Goal: Information Seeking & Learning: Learn about a topic

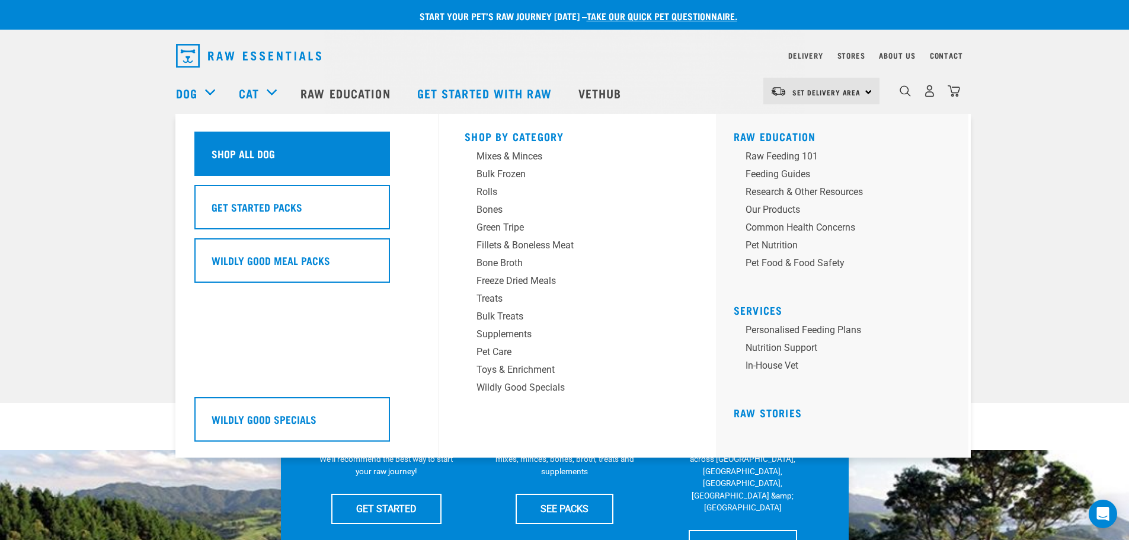
click at [241, 155] on h5 "Shop All Dog" at bounding box center [243, 153] width 63 height 15
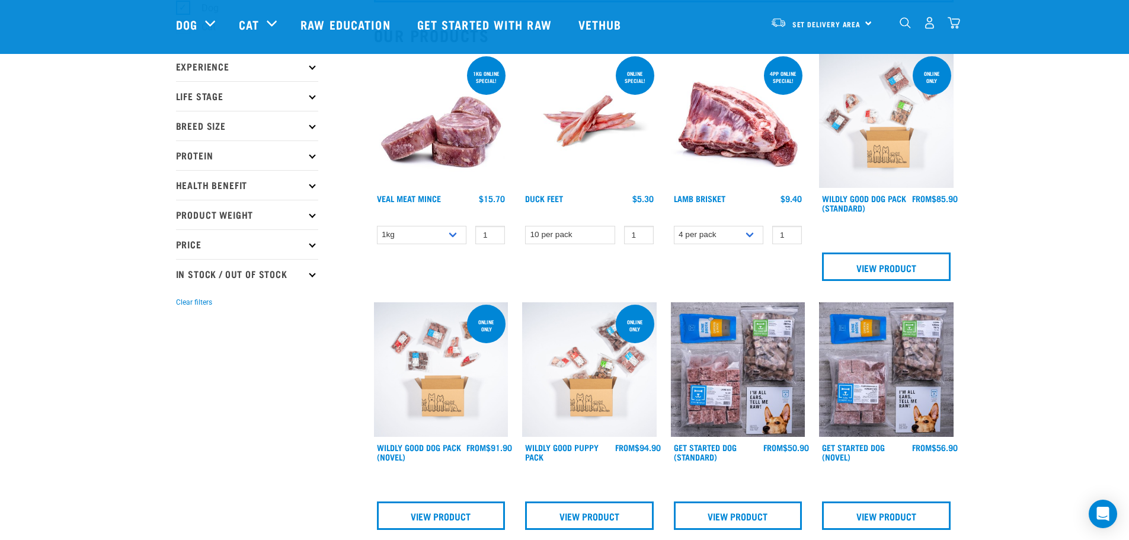
scroll to position [119, 0]
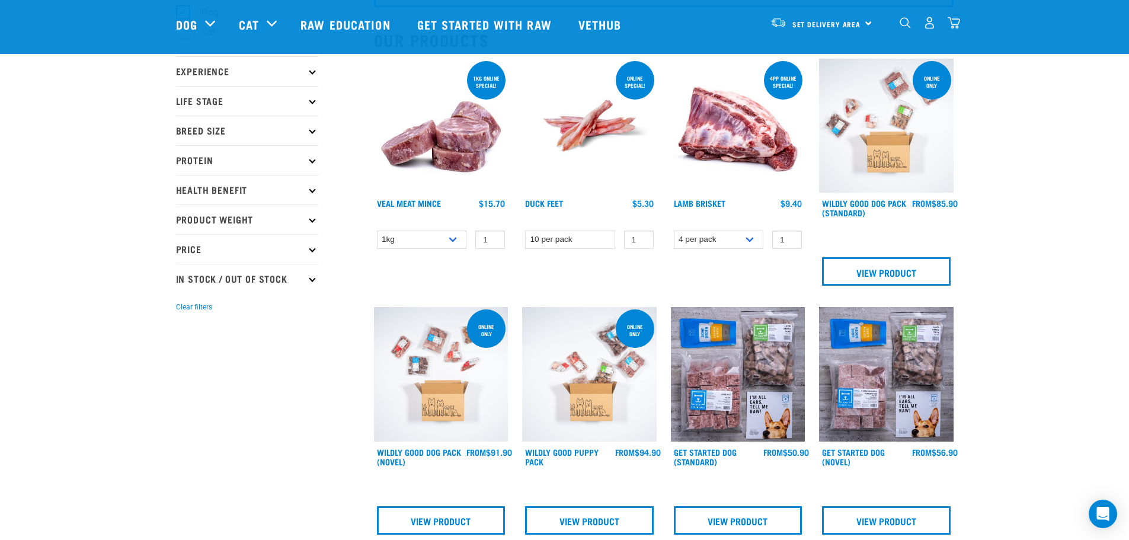
click at [738, 352] on img at bounding box center [738, 374] width 135 height 135
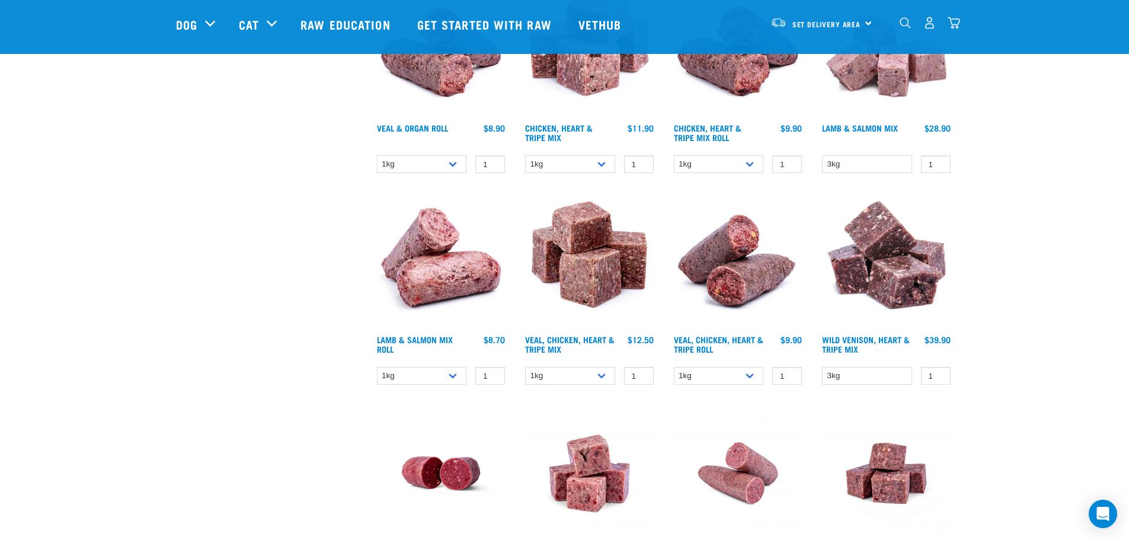
scroll to position [1541, 0]
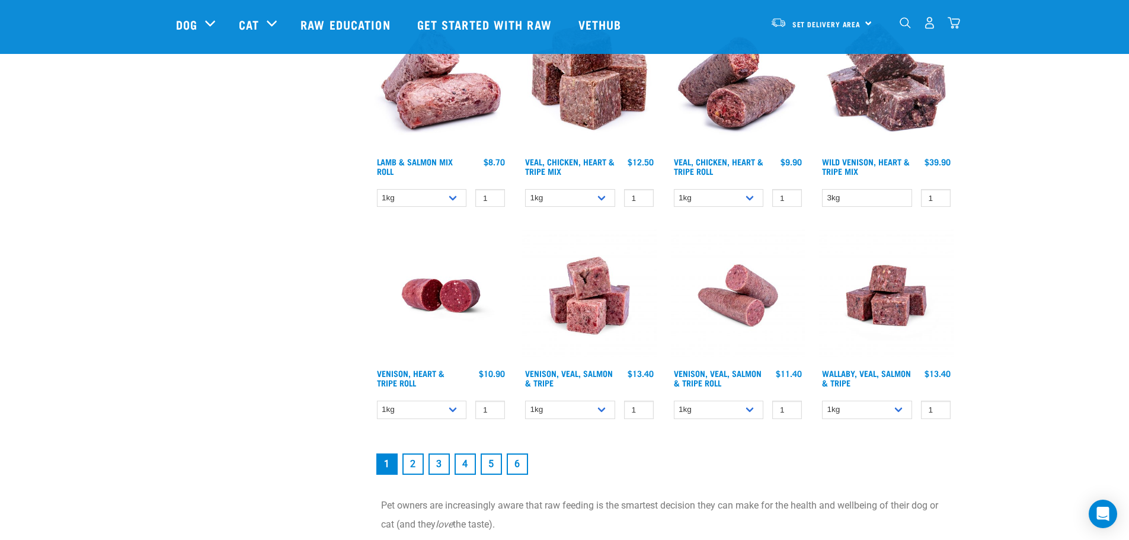
click at [413, 468] on link "2" at bounding box center [412, 463] width 21 height 21
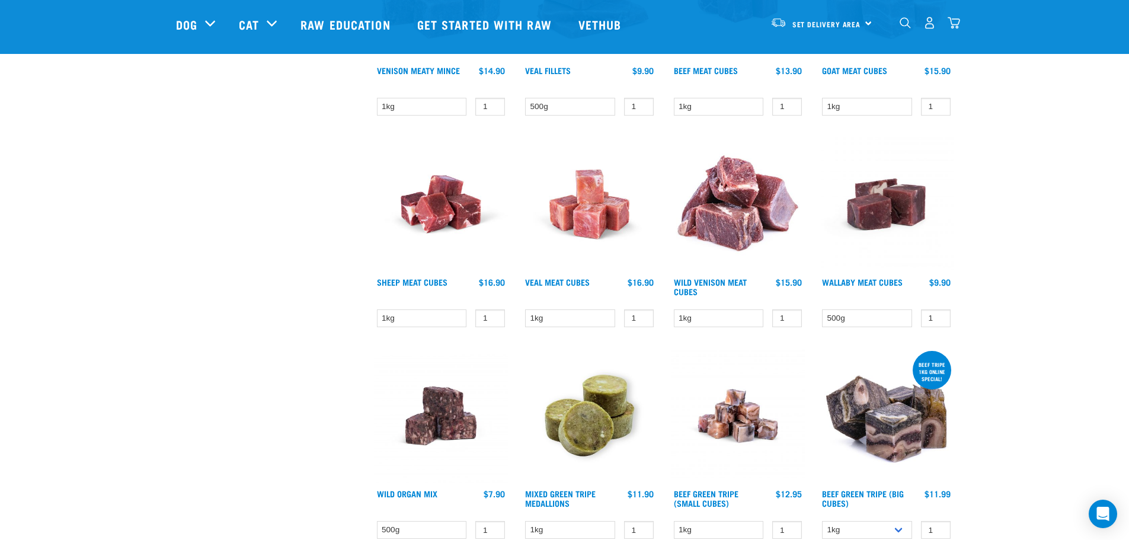
scroll to position [1423, 0]
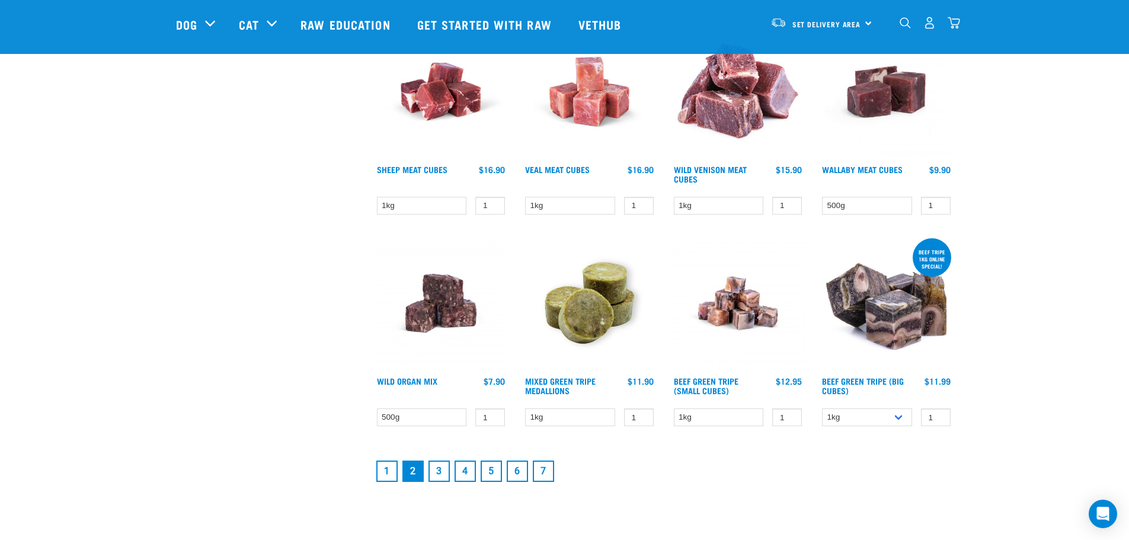
click at [439, 471] on link "3" at bounding box center [439, 471] width 21 height 21
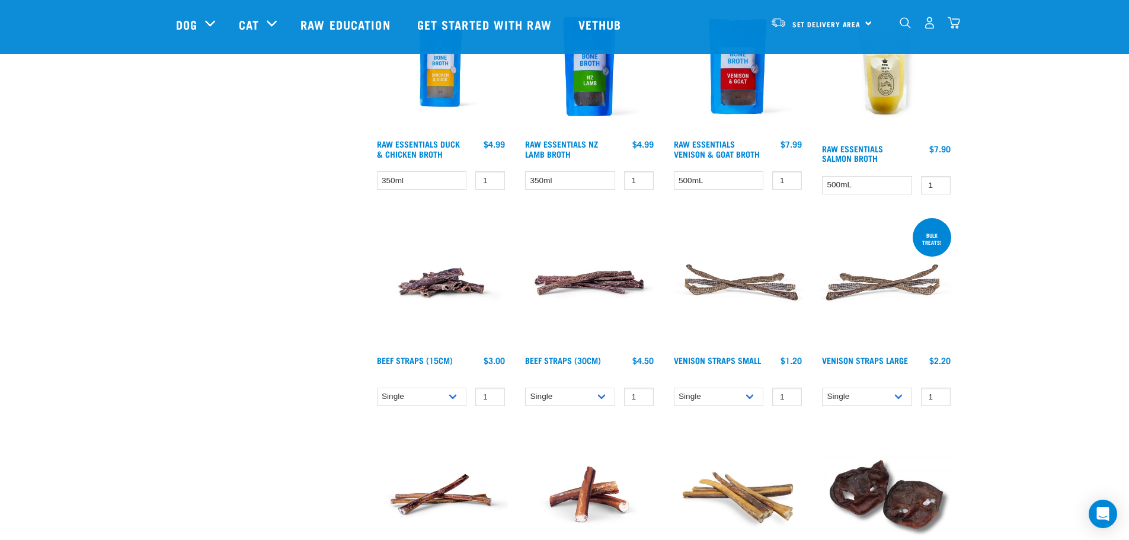
scroll to position [1008, 0]
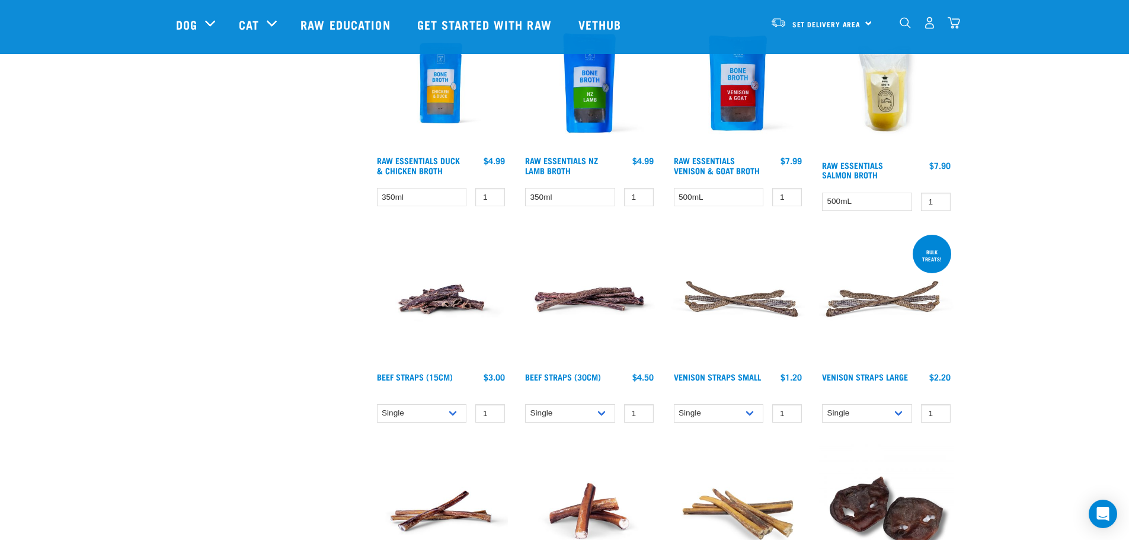
click at [429, 299] on img at bounding box center [441, 299] width 135 height 135
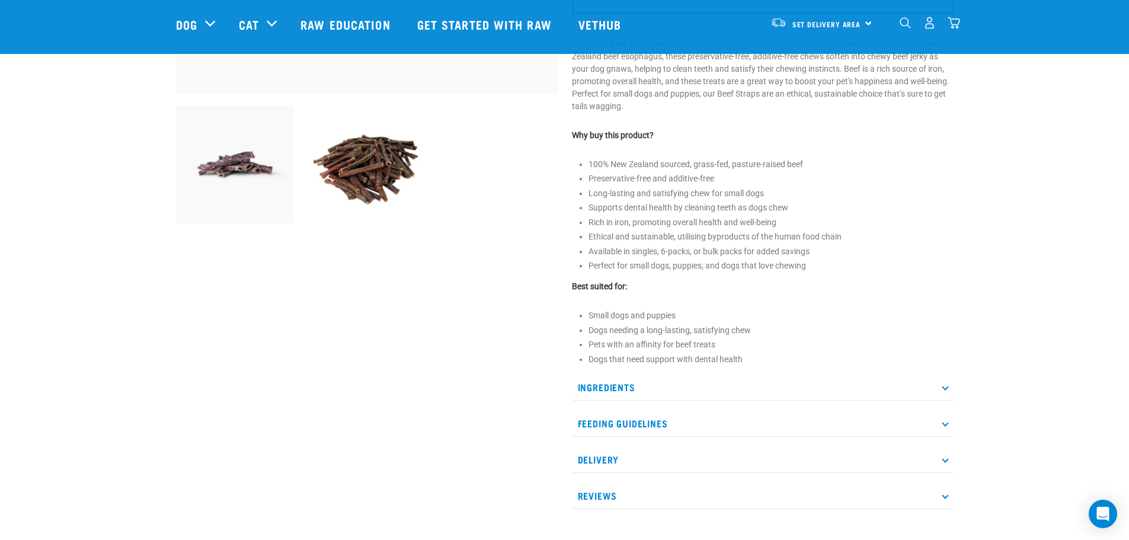
scroll to position [415, 0]
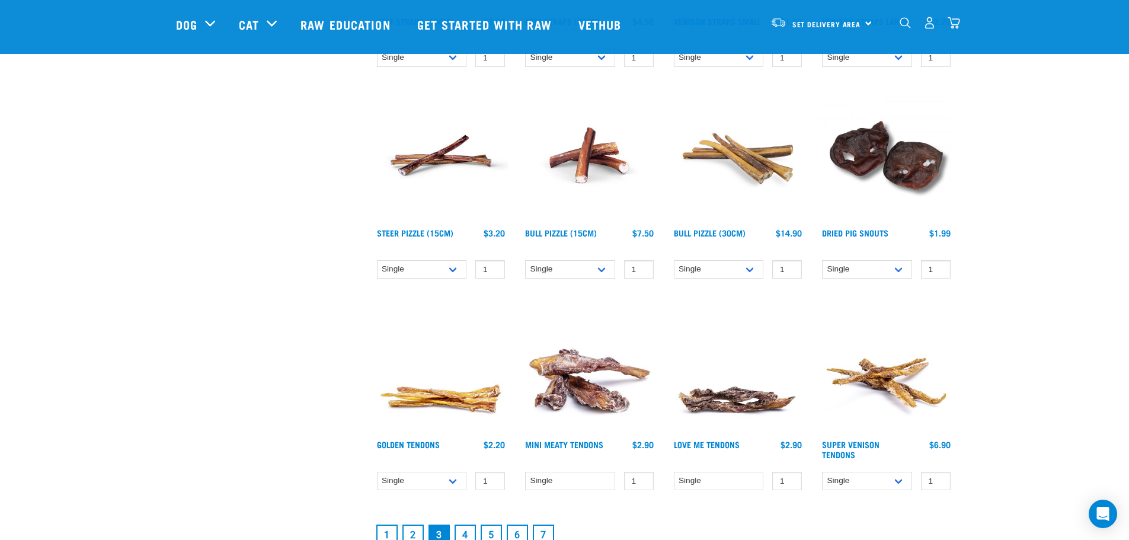
scroll to position [1450, 0]
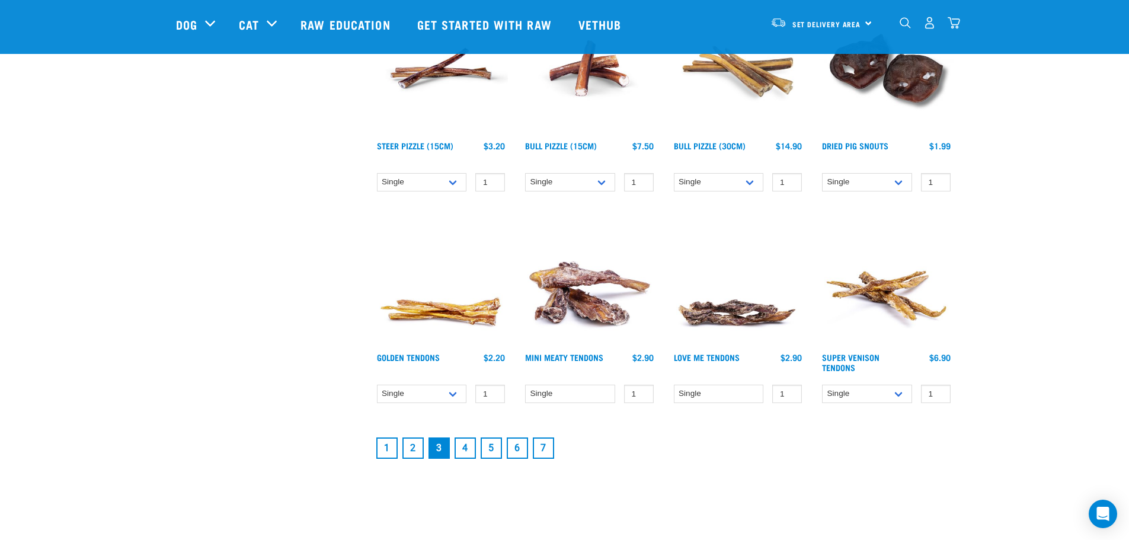
click at [466, 451] on link "4" at bounding box center [465, 447] width 21 height 21
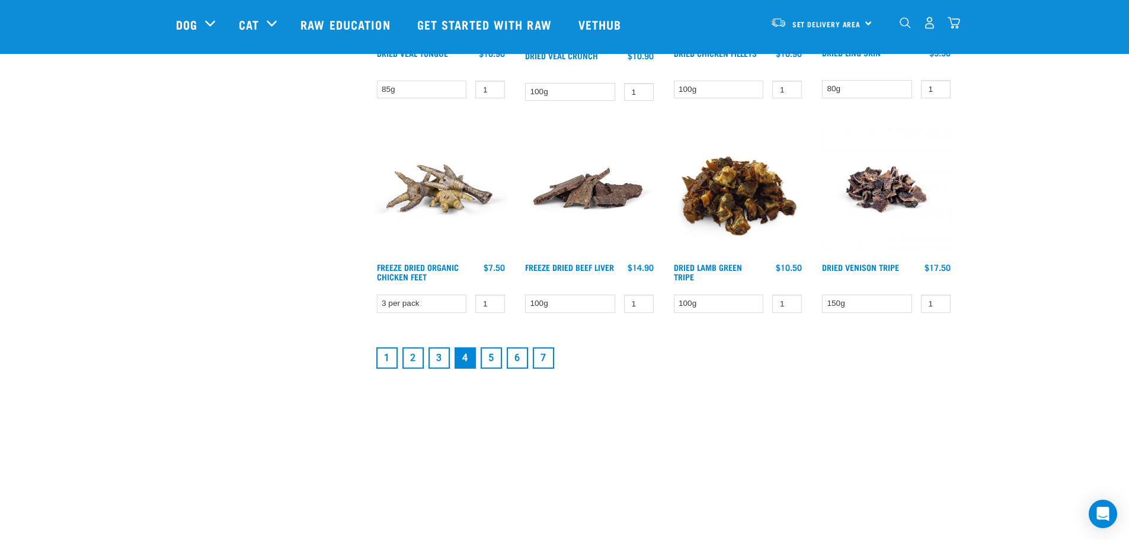
scroll to position [1541, 0]
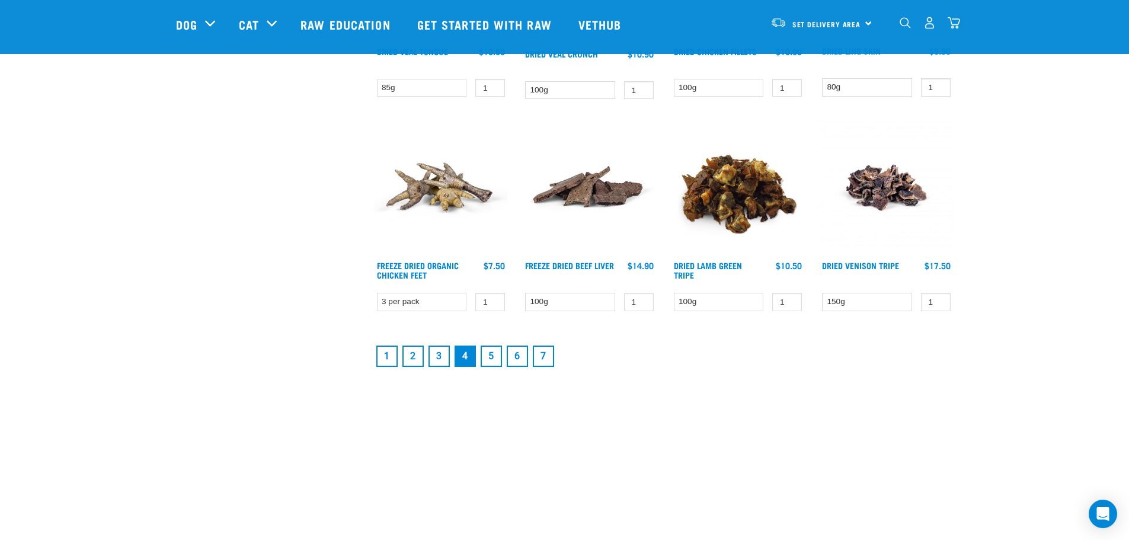
click at [494, 357] on link "5" at bounding box center [491, 356] width 21 height 21
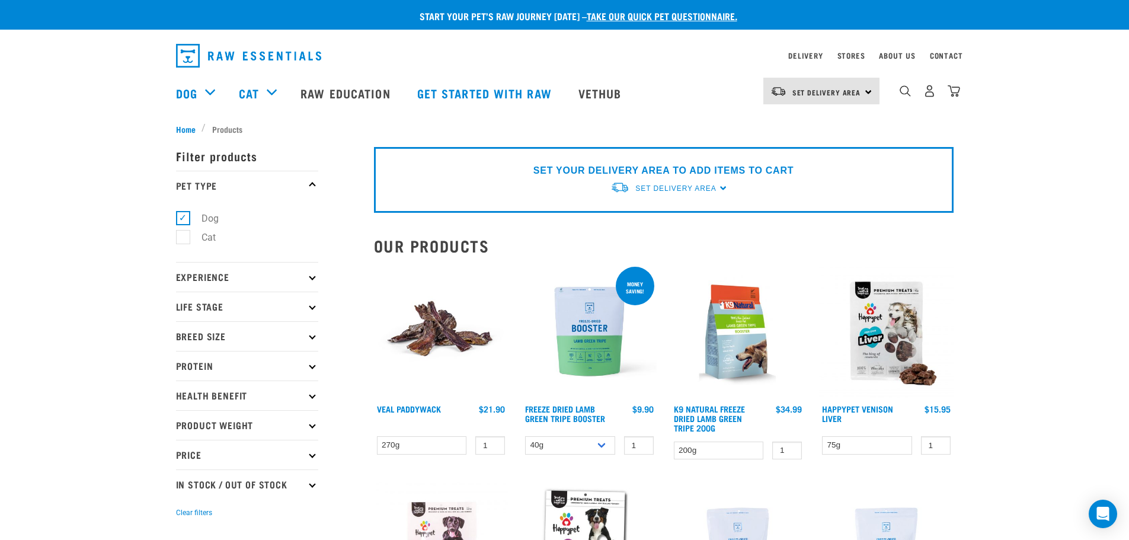
click at [184, 238] on label "Cat" at bounding box center [202, 237] width 38 height 15
click at [184, 238] on input "Cat" at bounding box center [180, 236] width 8 height 8
checkbox input "true"
click at [183, 215] on label "Dog" at bounding box center [203, 218] width 41 height 15
click at [181, 215] on input "Dog" at bounding box center [180, 216] width 8 height 8
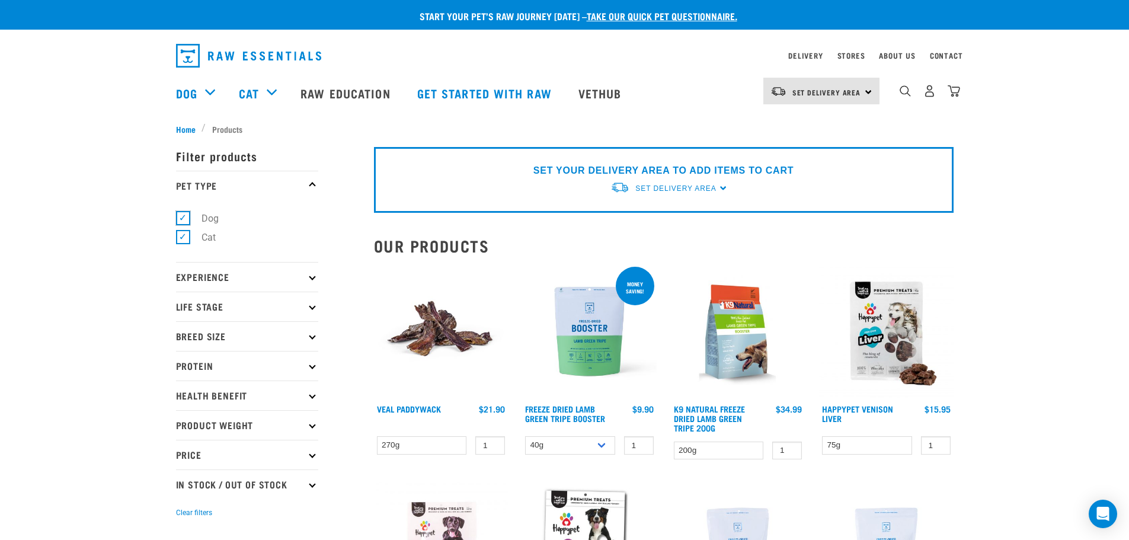
checkbox input "false"
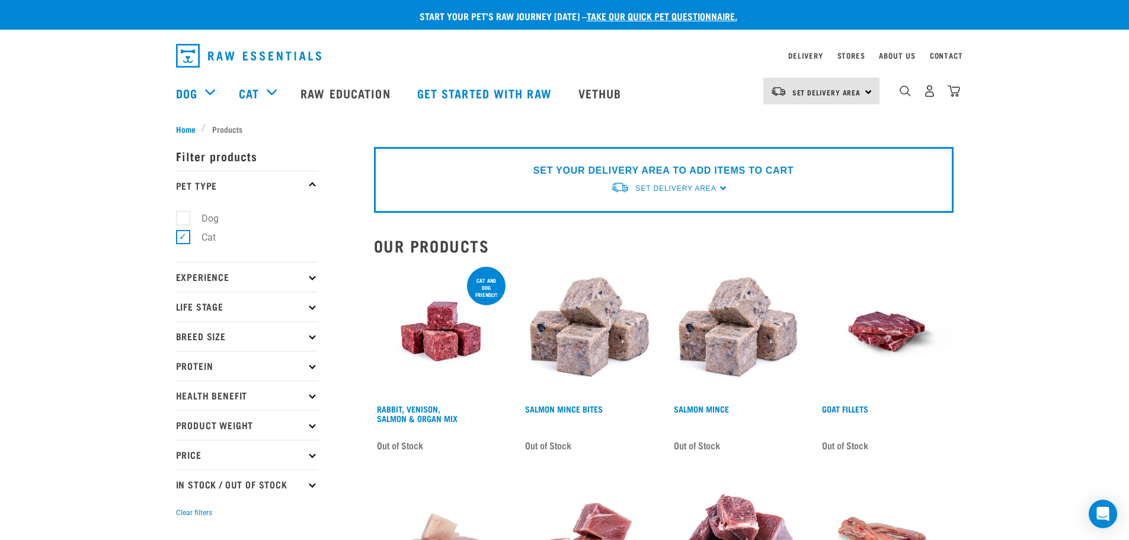
click at [183, 220] on label "Dog" at bounding box center [203, 218] width 41 height 15
click at [181, 220] on input "Dog" at bounding box center [180, 216] width 8 height 8
checkbox input "true"
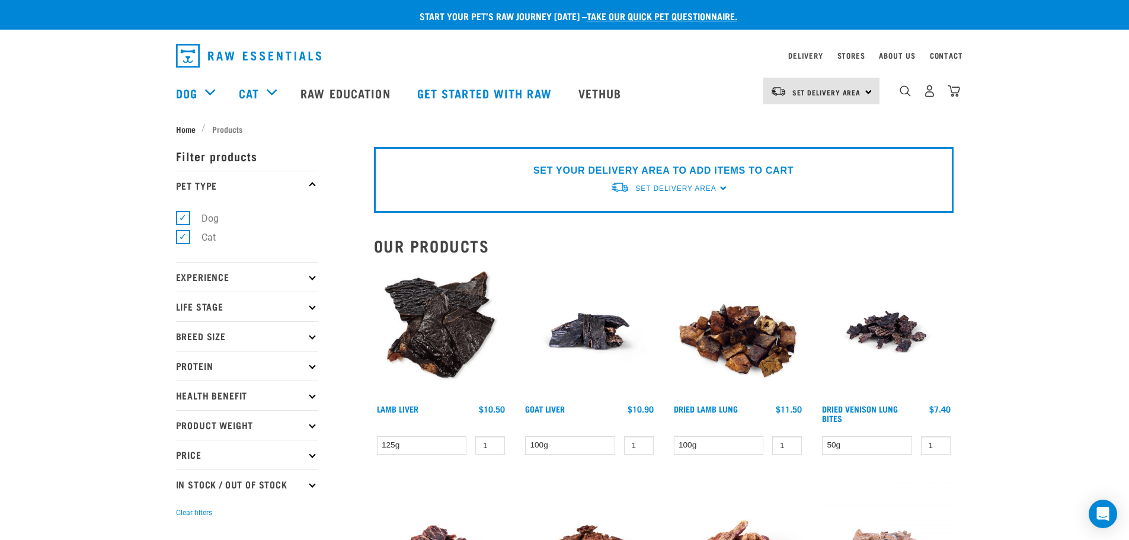
click at [184, 126] on span "Home" at bounding box center [186, 129] width 20 height 12
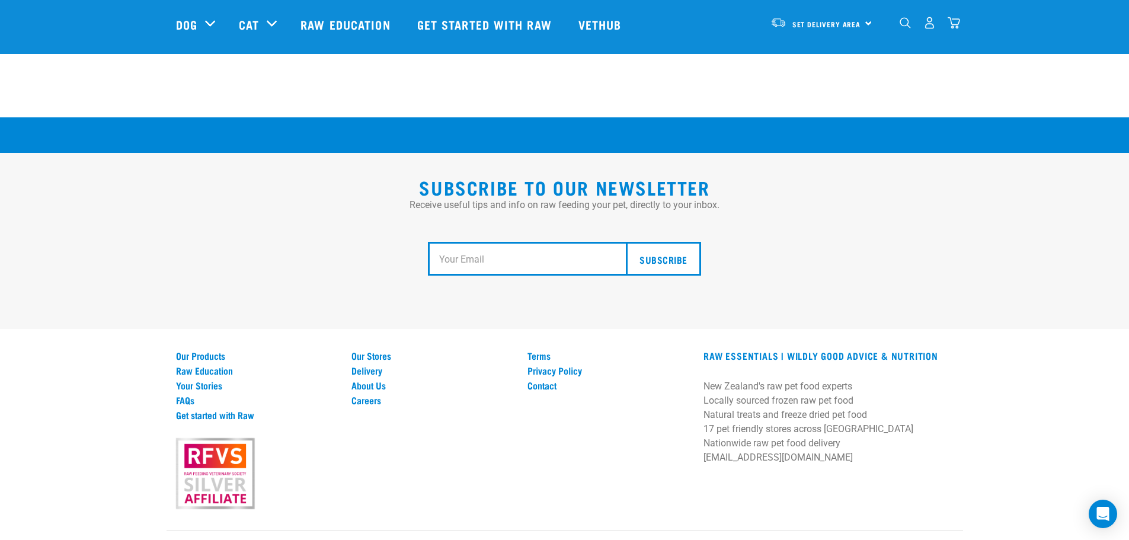
scroll to position [2189, 0]
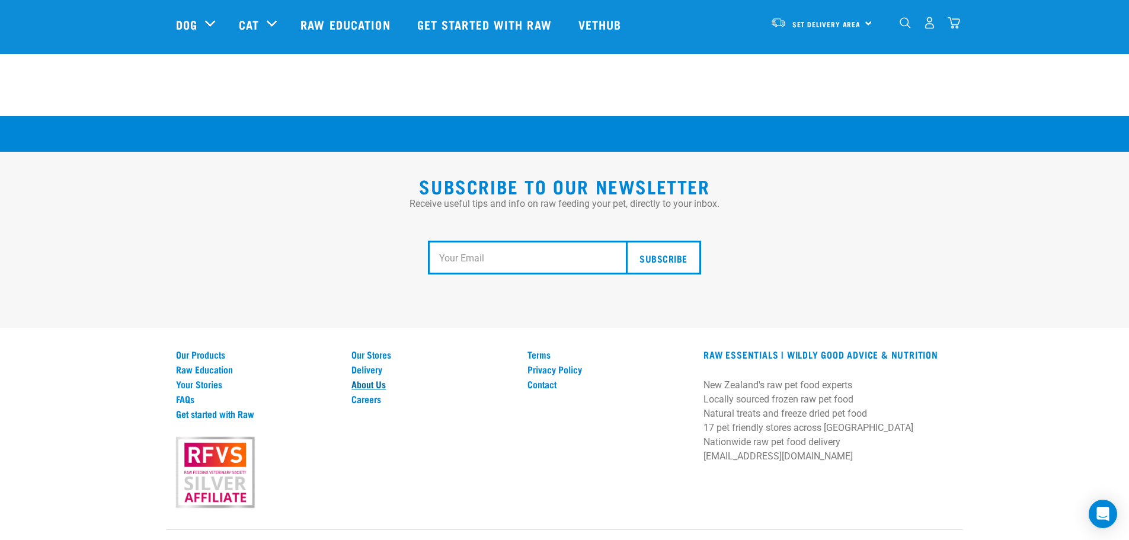
click at [362, 379] on link "About Us" at bounding box center [433, 384] width 162 height 11
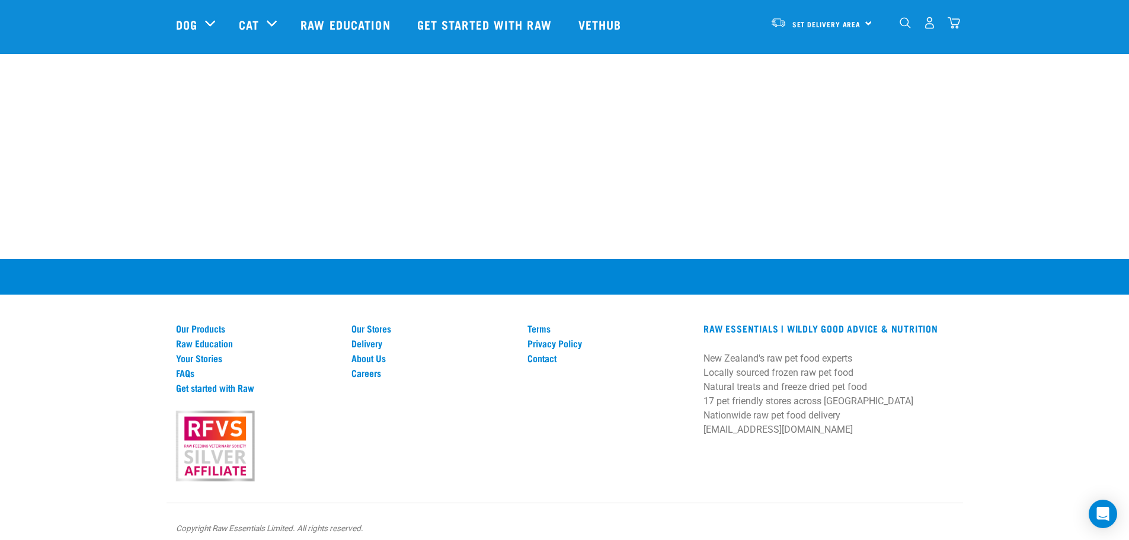
scroll to position [1680, 0]
